Goal: Task Accomplishment & Management: Use online tool/utility

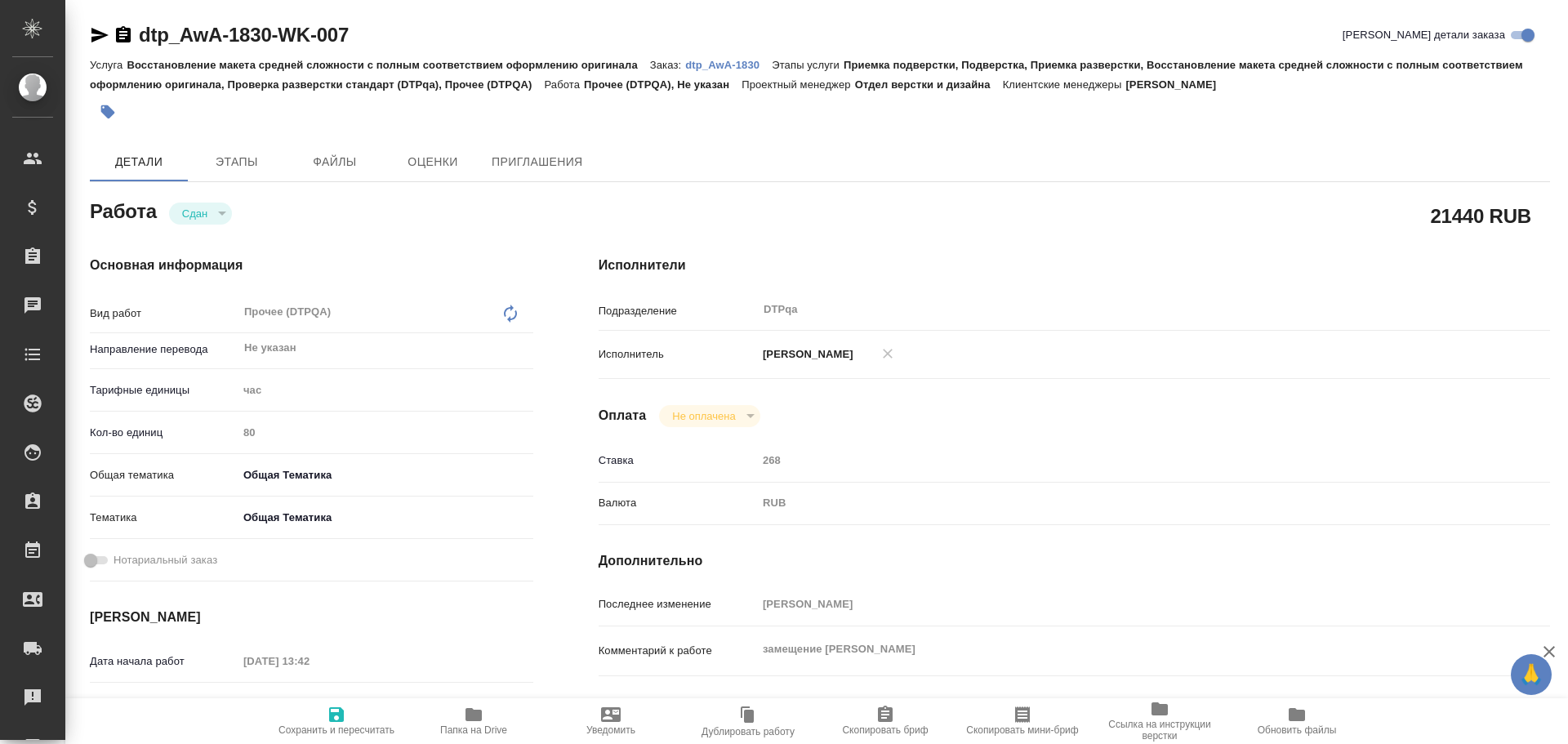
type textarea "x"
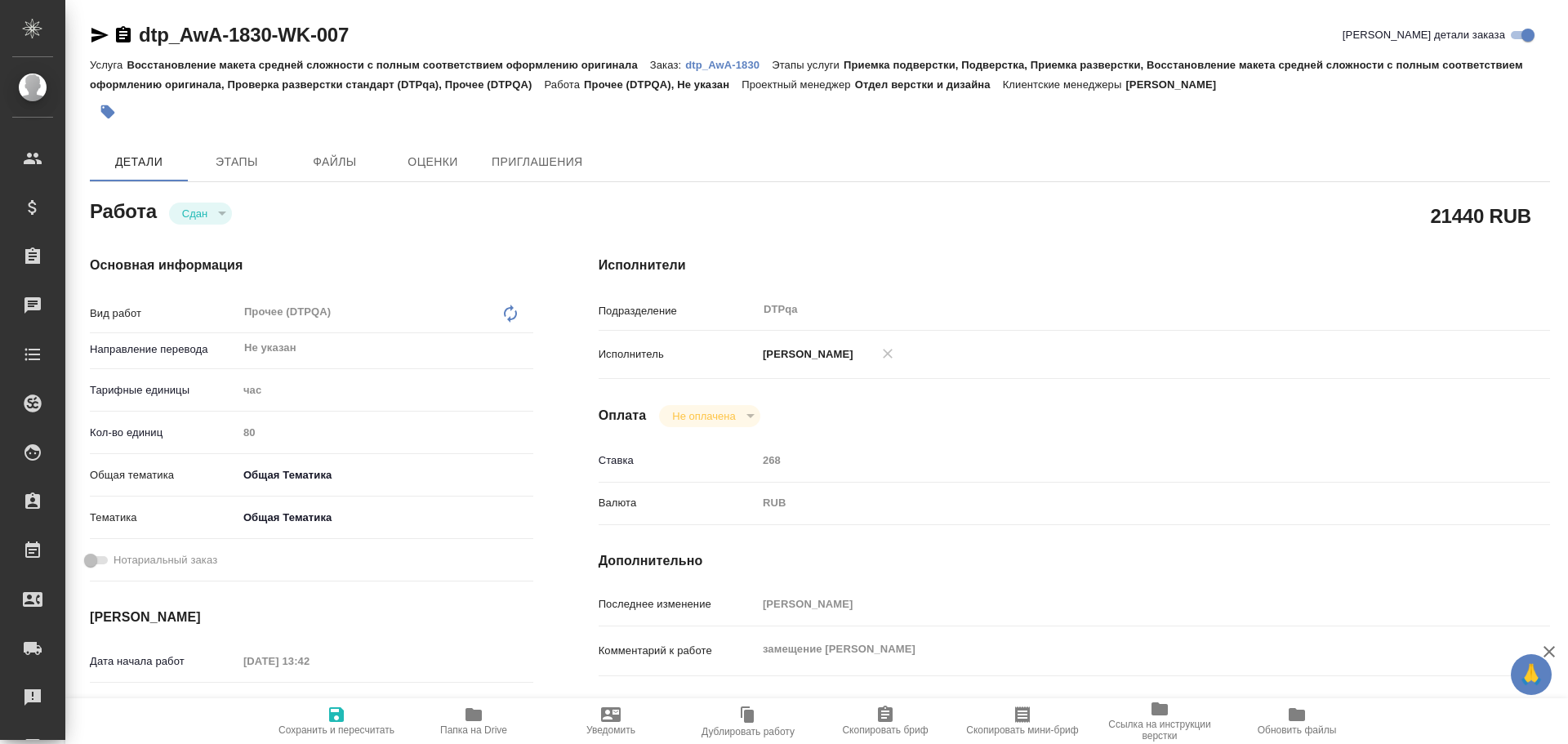
type textarea "x"
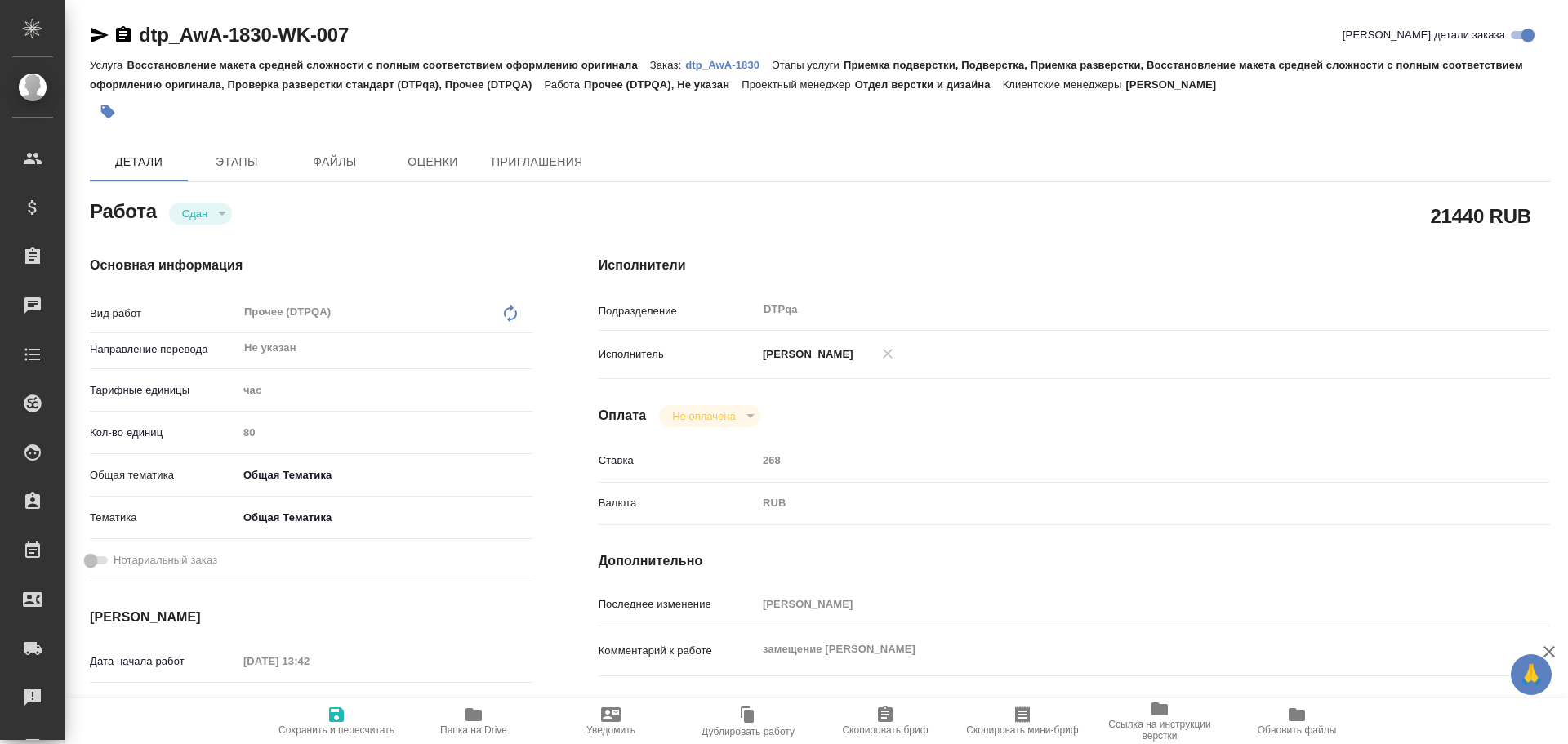
type textarea "x"
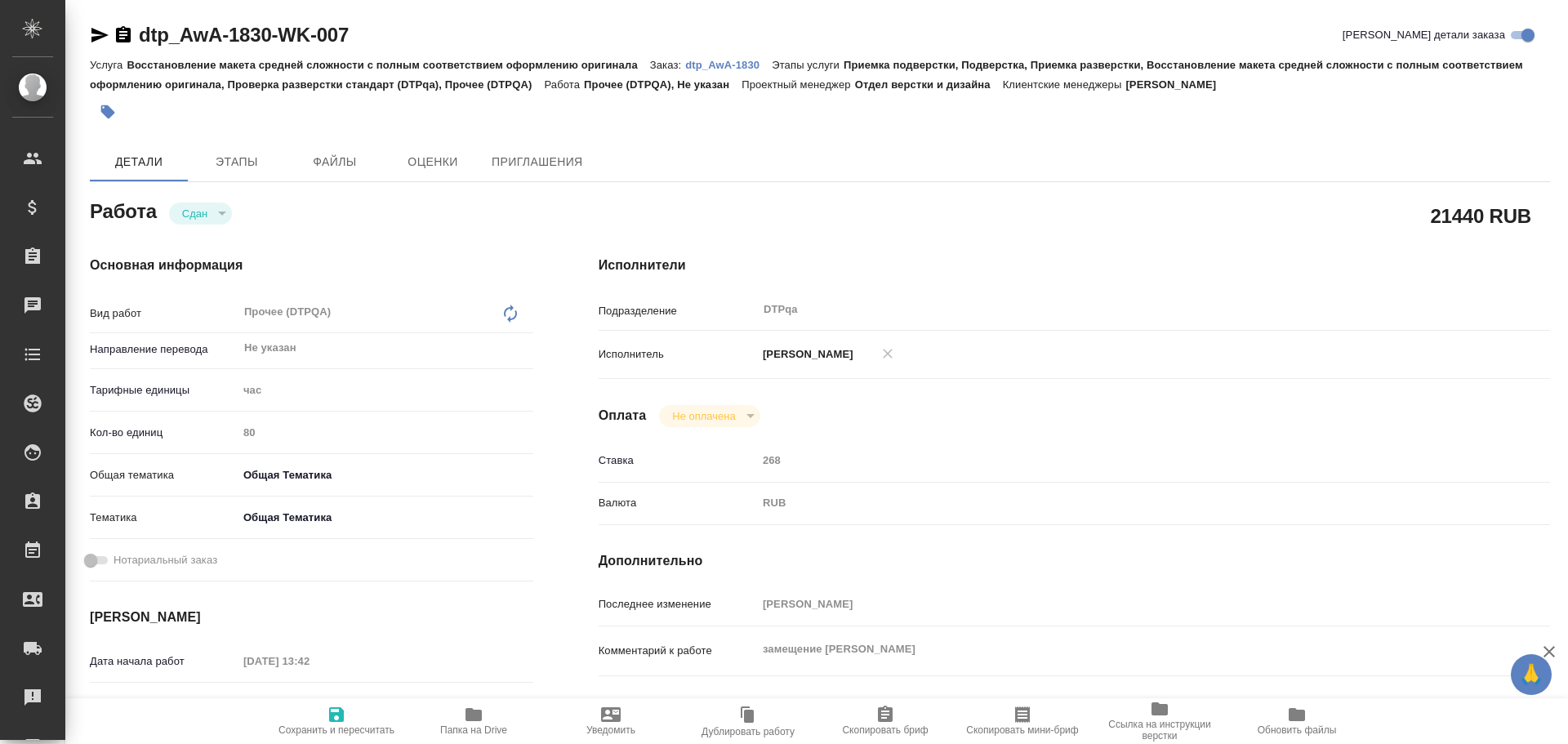
type textarea "x"
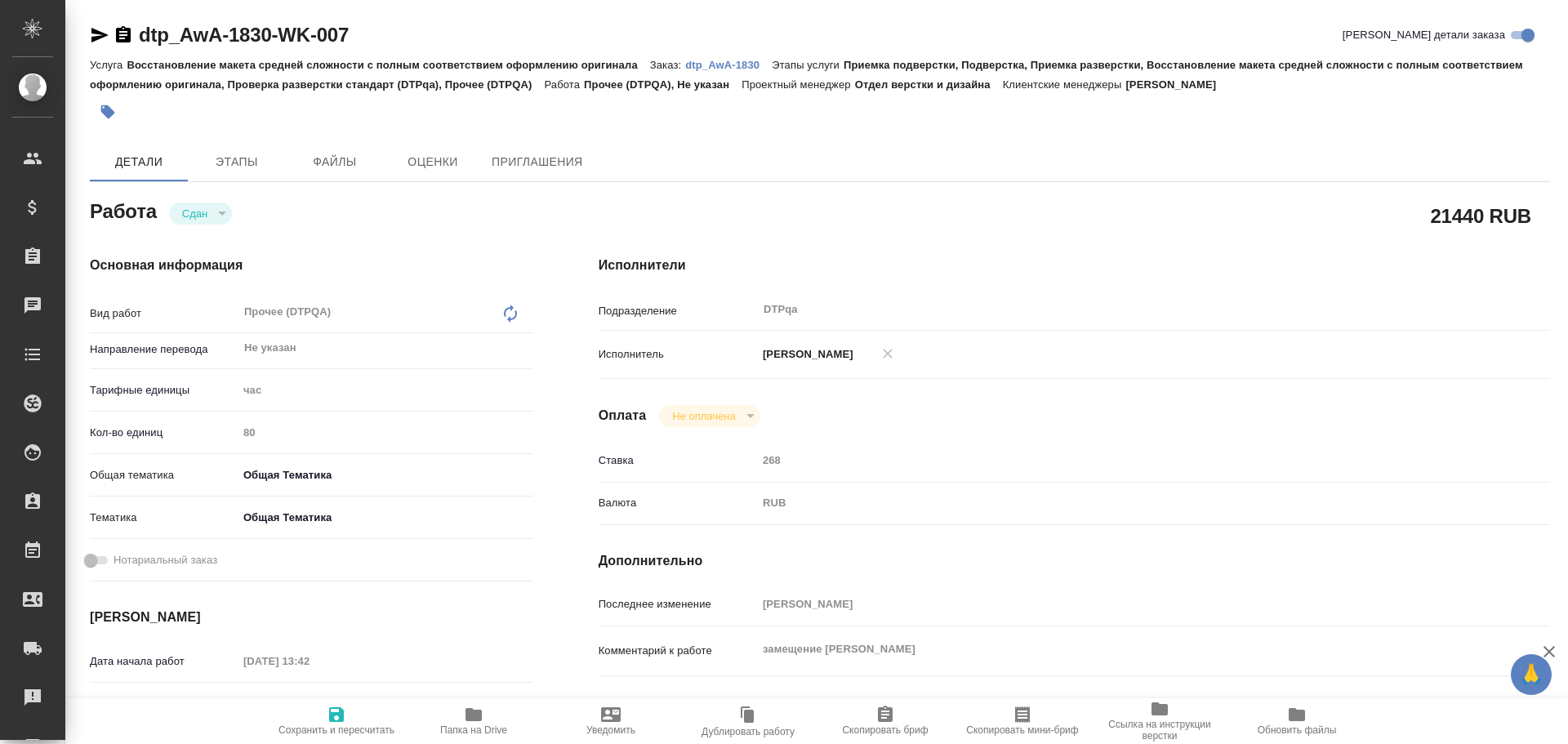
type textarea "x"
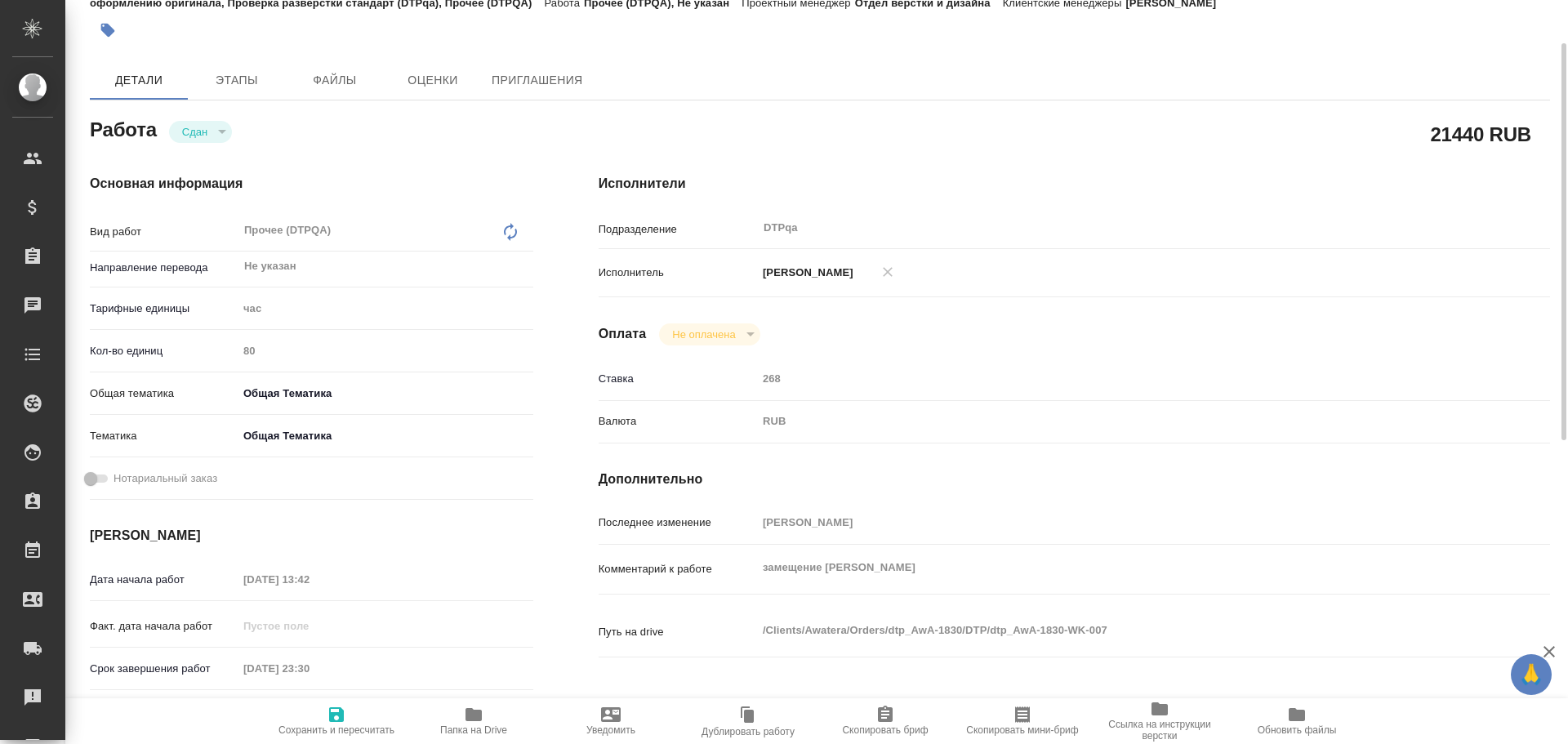
scroll to position [245, 0]
